Goal: Check status: Check status

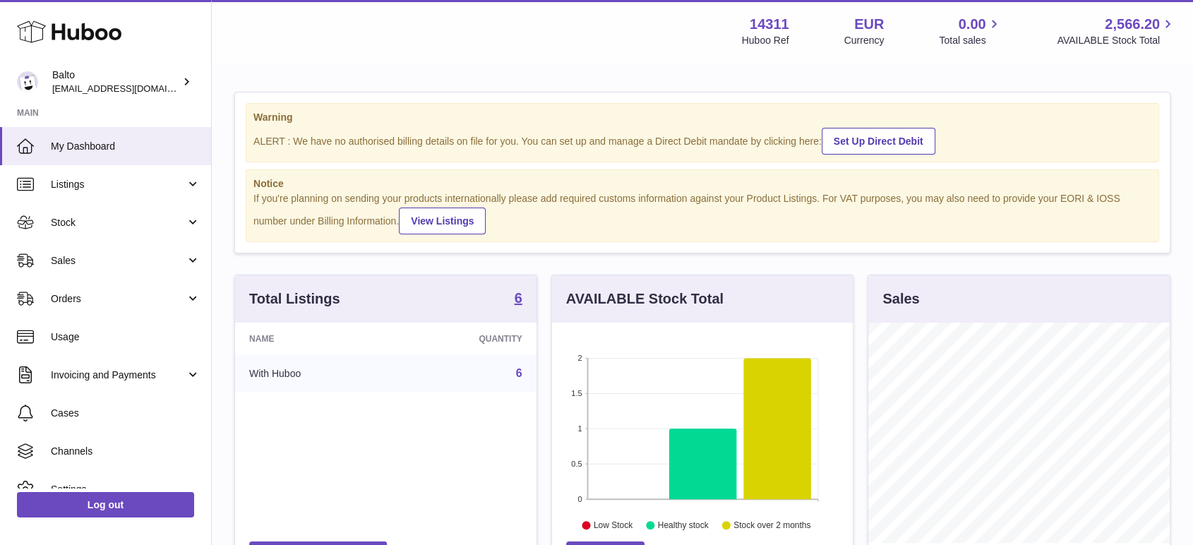
scroll to position [220, 301]
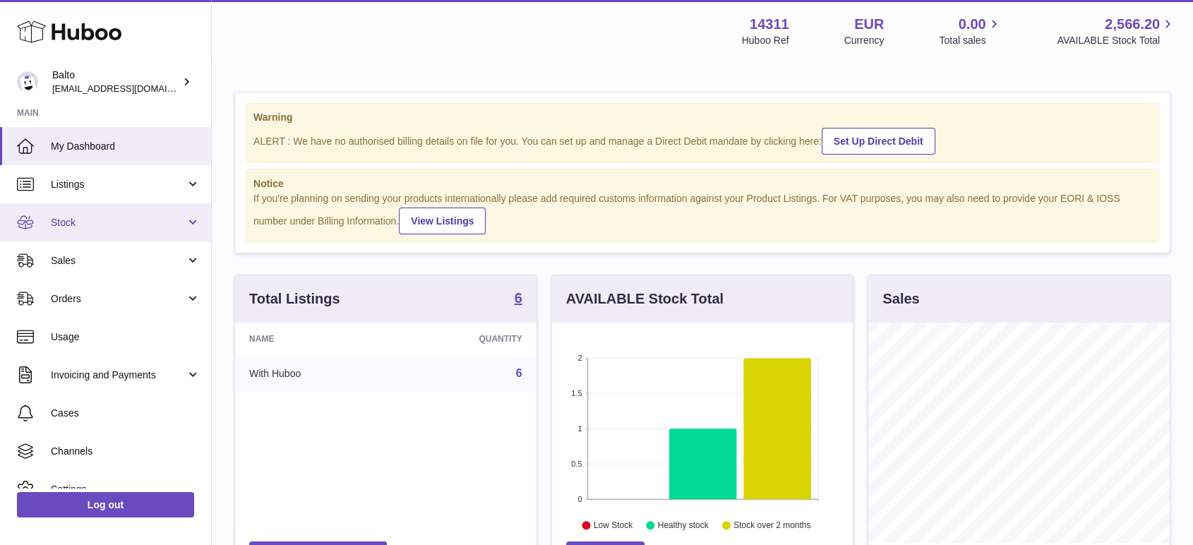
click at [124, 220] on span "Stock" at bounding box center [118, 222] width 135 height 13
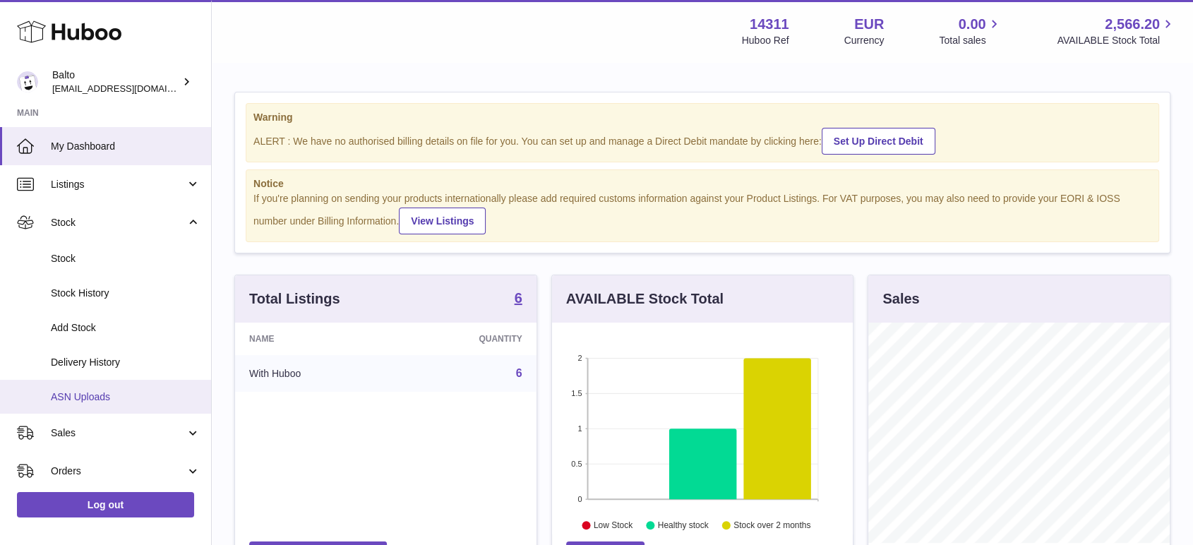
click at [124, 395] on span "ASN Uploads" at bounding box center [126, 396] width 150 height 13
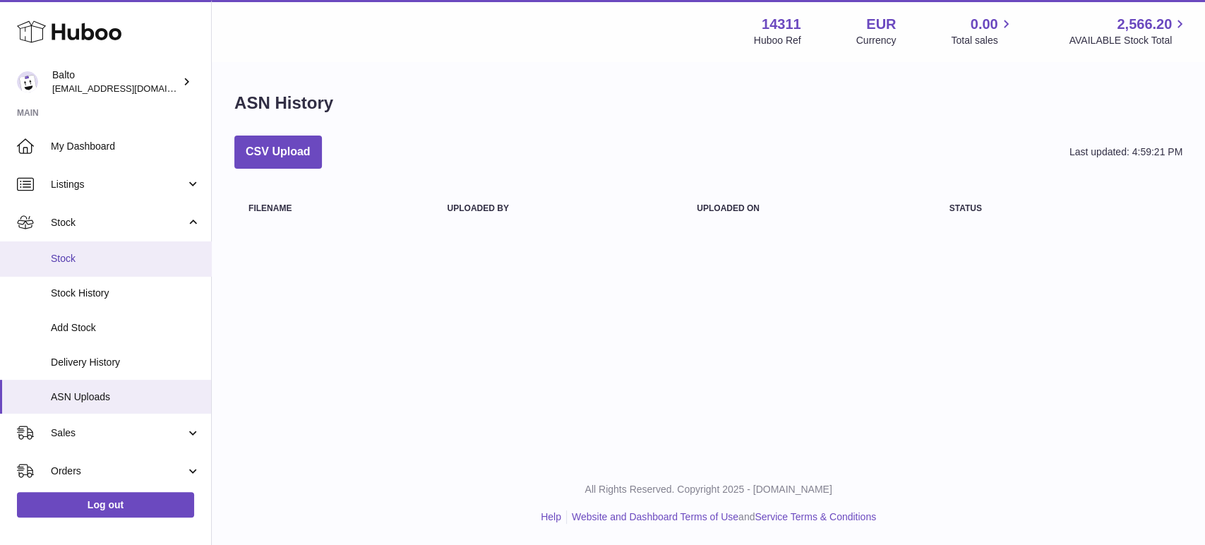
click at [109, 246] on link "Stock" at bounding box center [105, 258] width 211 height 35
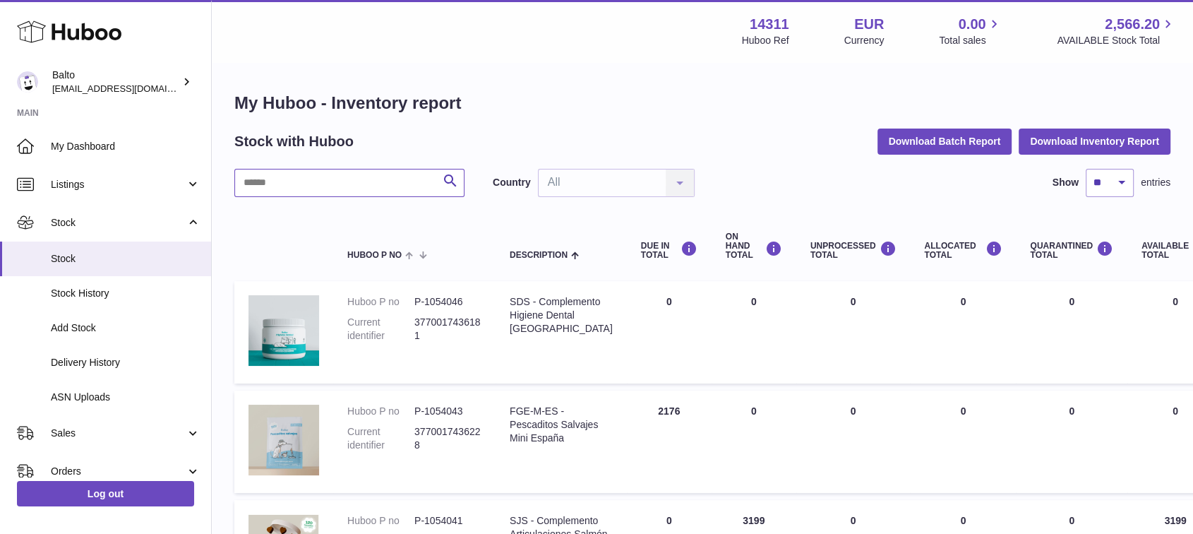
click at [371, 179] on input "text" at bounding box center [349, 183] width 230 height 28
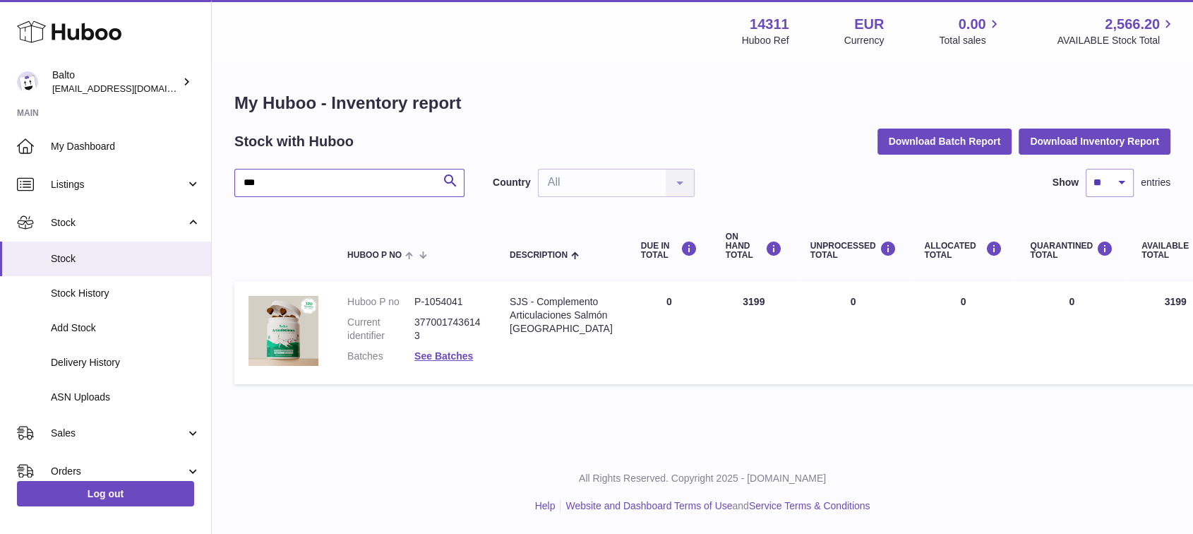
type input "***"
click at [51, 326] on span "Add Stock" at bounding box center [126, 327] width 150 height 13
click at [79, 292] on span "Stock History" at bounding box center [126, 293] width 150 height 13
click at [85, 331] on span "Add Stock" at bounding box center [126, 327] width 150 height 13
click at [124, 332] on span "Add Stock" at bounding box center [126, 327] width 150 height 13
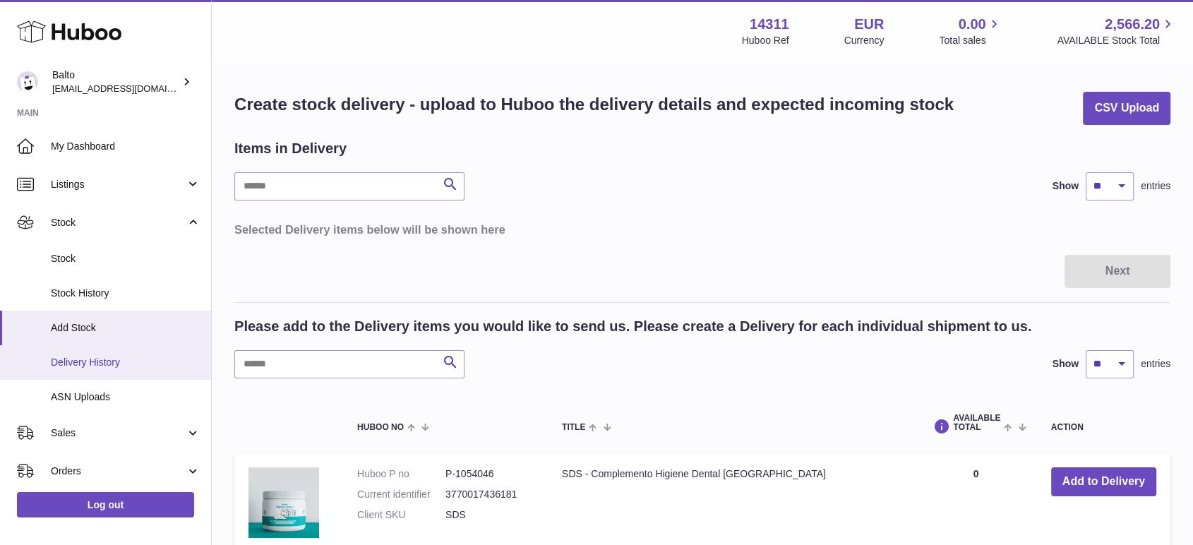
click at [96, 366] on span "Delivery History" at bounding box center [126, 362] width 150 height 13
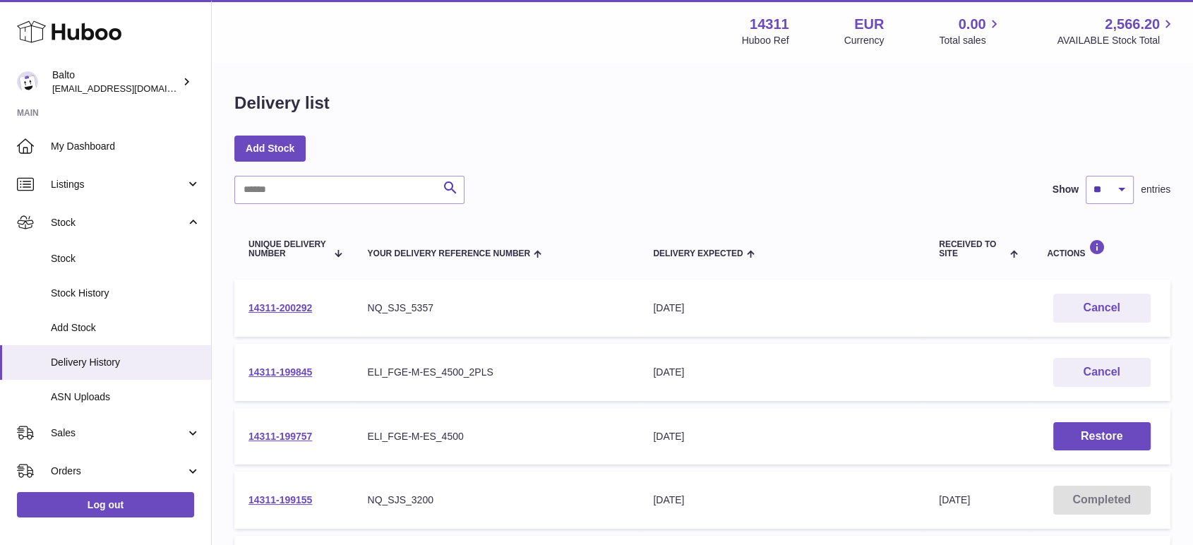
click at [562, 319] on td "Your Delivery Reference Number NQ_SJS_5357" at bounding box center [496, 308] width 286 height 57
click at [291, 305] on link "14311-200292" at bounding box center [281, 307] width 64 height 11
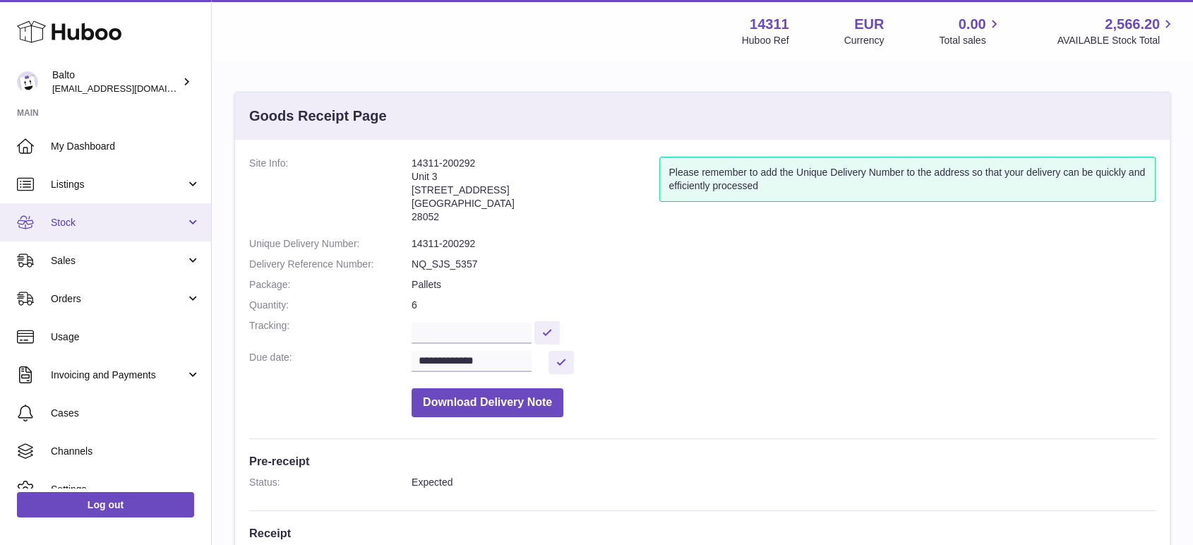
click at [121, 232] on link "Stock" at bounding box center [105, 222] width 211 height 38
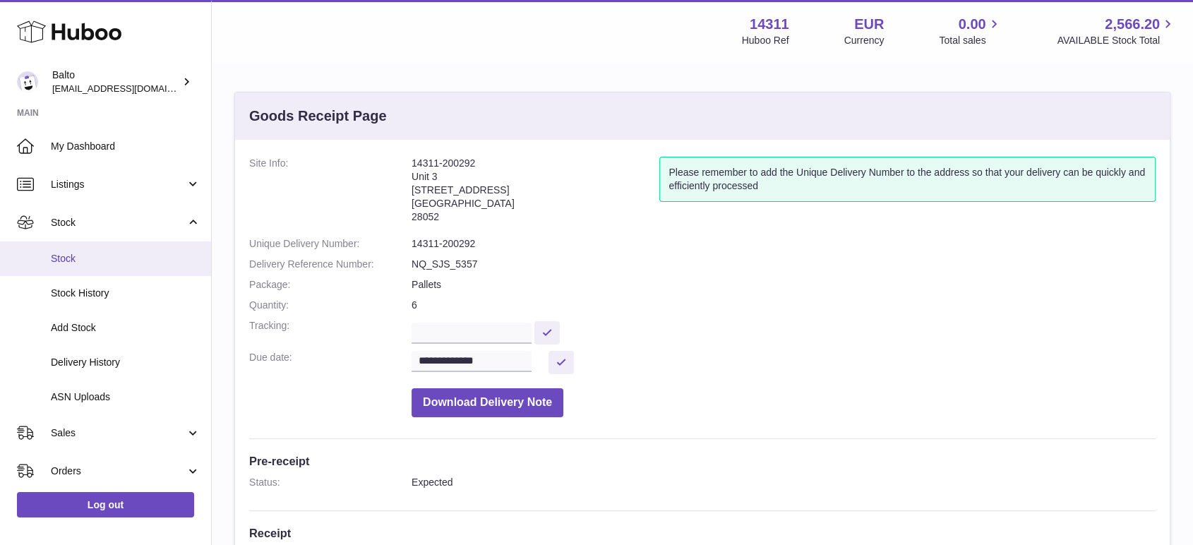
click at [114, 262] on span "Stock" at bounding box center [126, 258] width 150 height 13
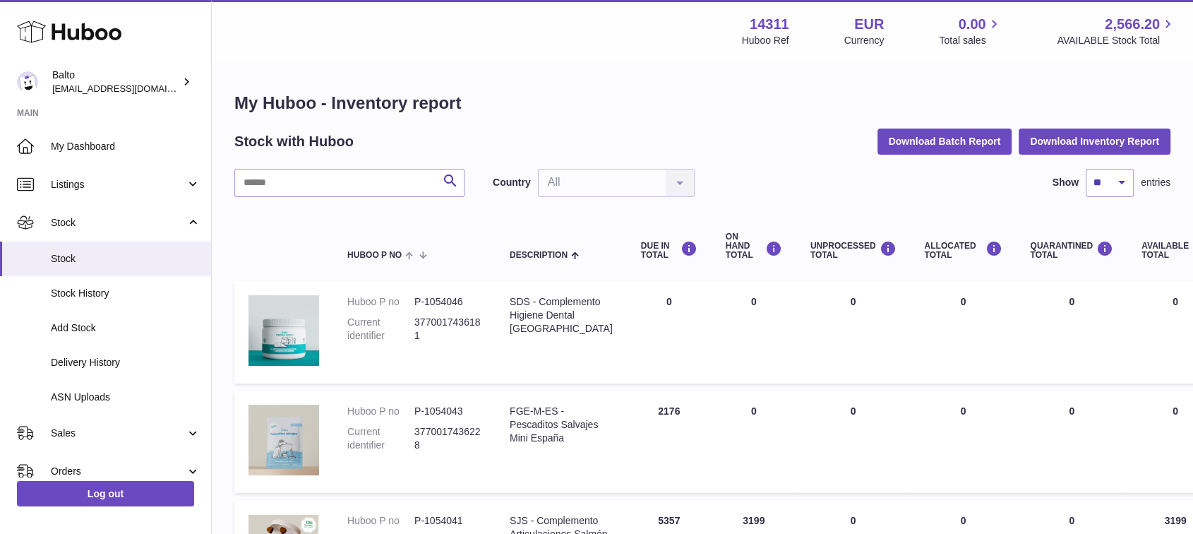
scroll to position [78, 0]
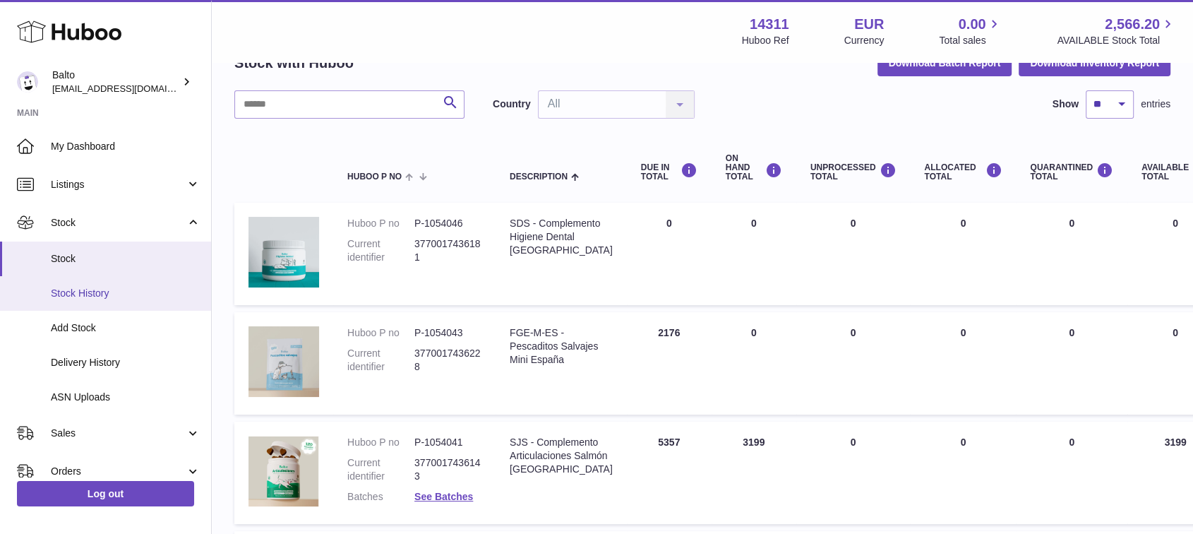
click at [113, 287] on span "Stock History" at bounding box center [126, 293] width 150 height 13
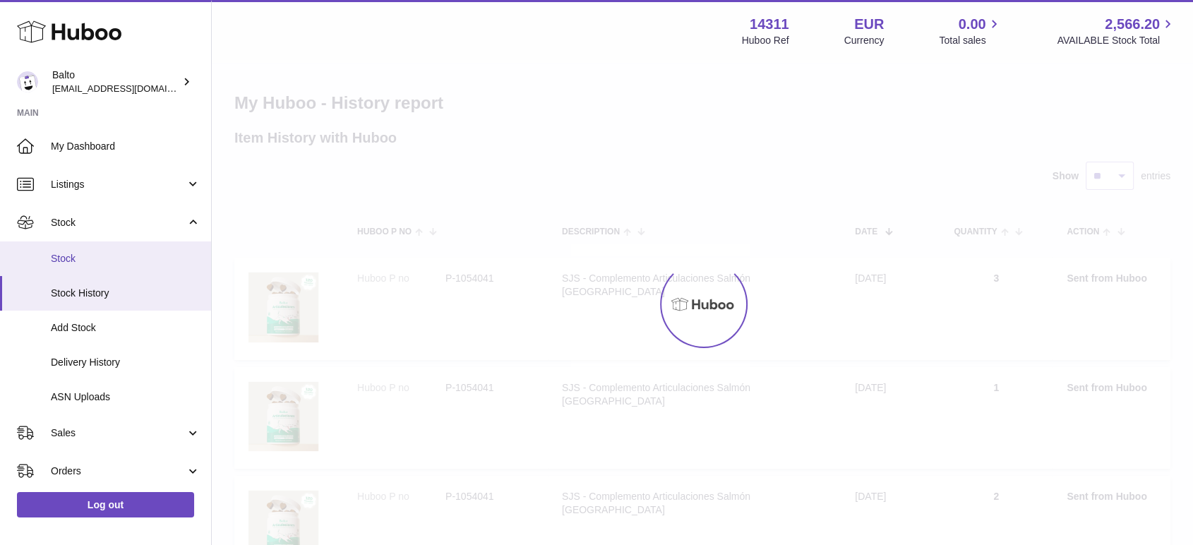
click at [133, 252] on span "Stock" at bounding box center [126, 258] width 150 height 13
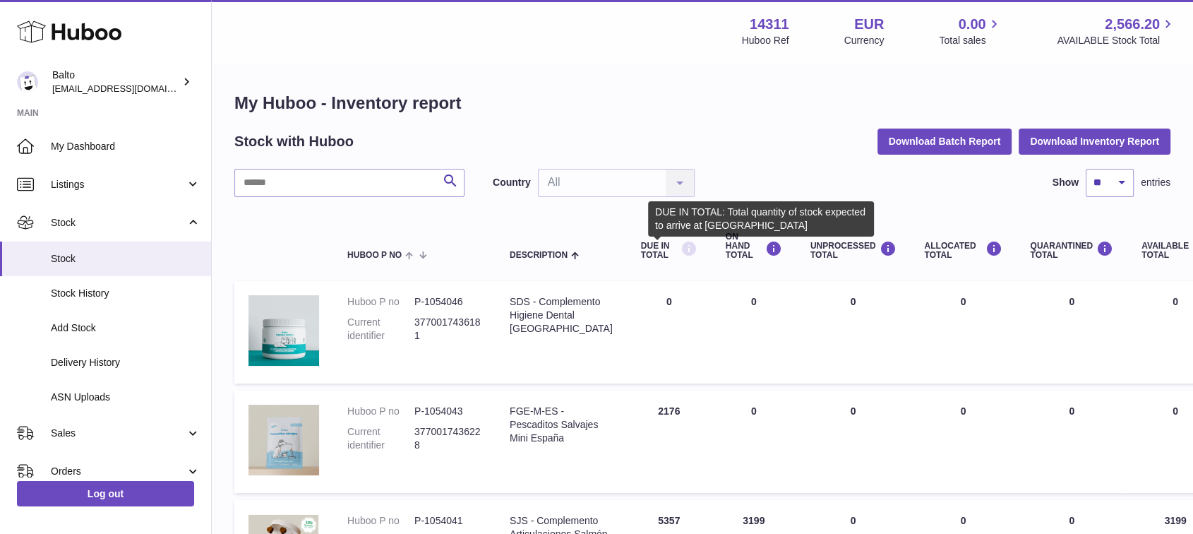
click at [681, 251] on icon at bounding box center [689, 249] width 17 height 18
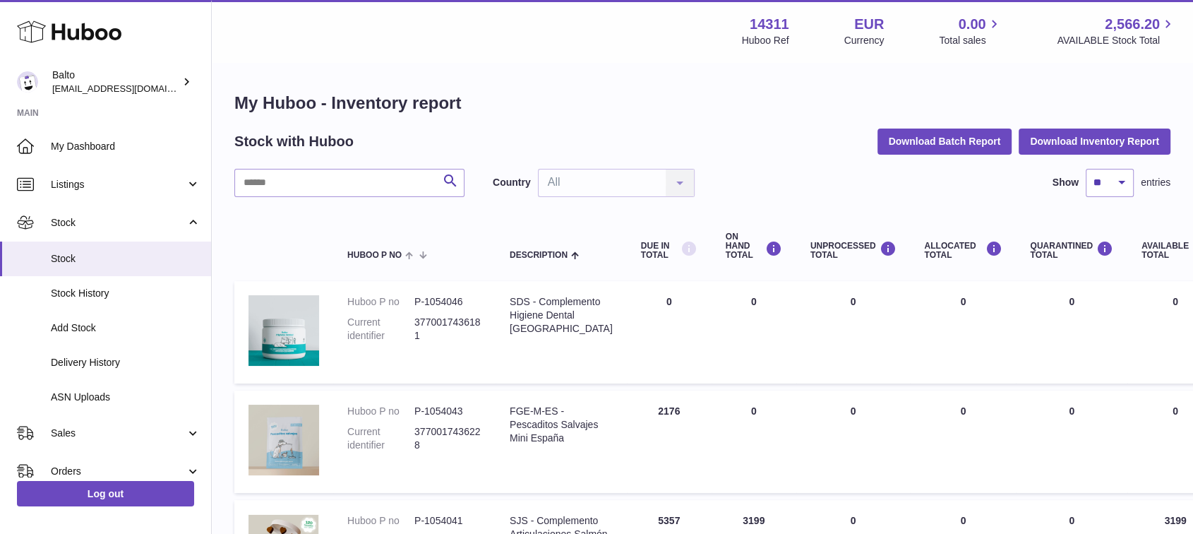
click at [681, 251] on icon at bounding box center [689, 249] width 17 height 18
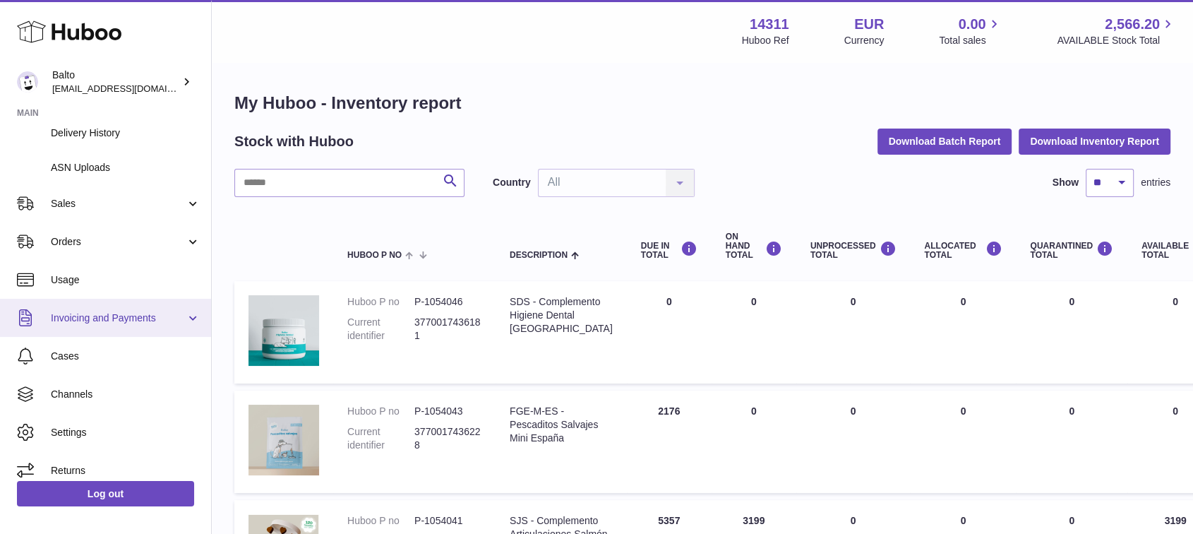
click at [102, 318] on span "Invoicing and Payments" at bounding box center [118, 317] width 135 height 13
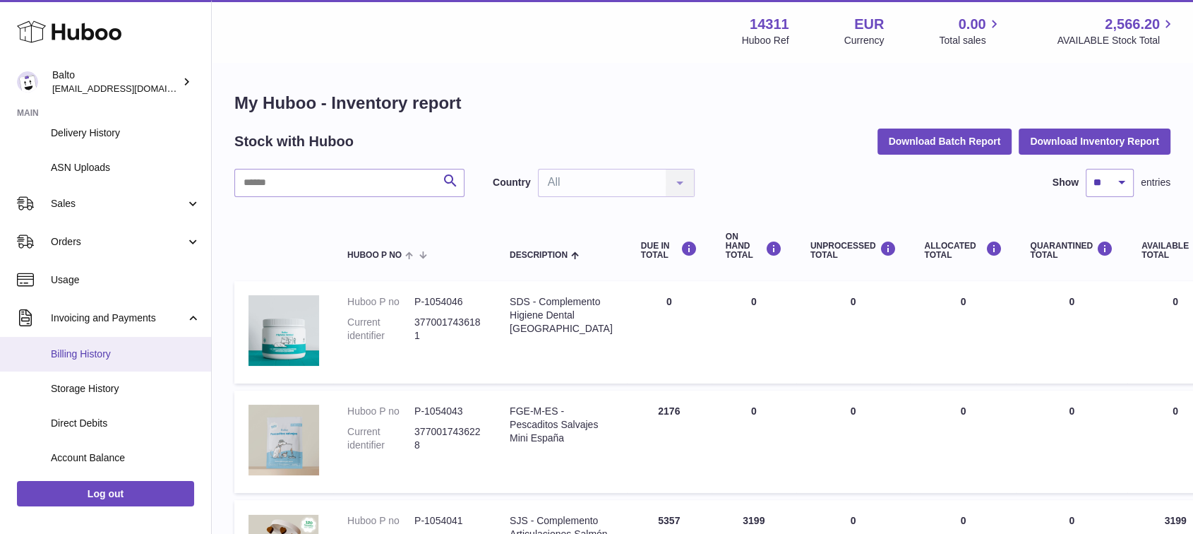
click at [105, 354] on span "Billing History" at bounding box center [126, 353] width 150 height 13
